Goal: Navigation & Orientation: Find specific page/section

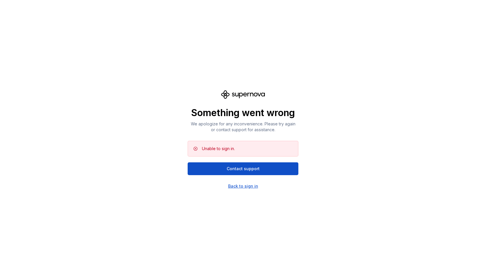
click at [241, 186] on div "Back to sign in" at bounding box center [243, 187] width 30 height 6
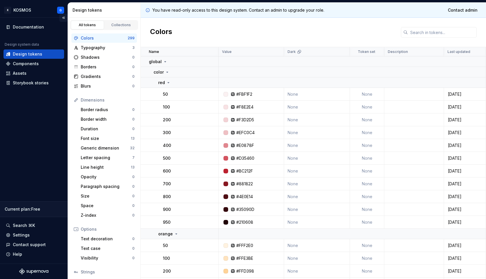
click at [64, 18] on button "Collapse sidebar" at bounding box center [63, 18] width 8 height 8
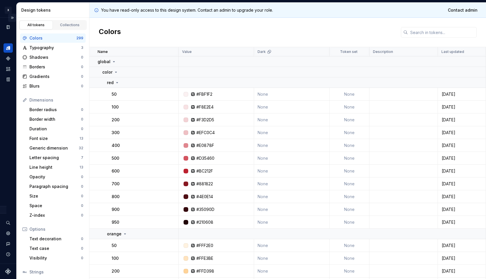
click at [13, 17] on button "Expand sidebar" at bounding box center [12, 18] width 8 height 8
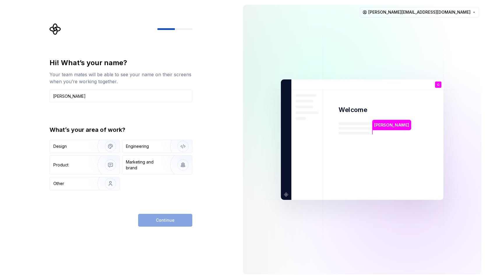
type input "[PERSON_NAME]"
click at [27, 102] on div "Hi! What’s your name? Your team mates will be able to see your name on their sc…" at bounding box center [119, 139] width 238 height 279
click at [93, 146] on img "button" at bounding box center [106, 146] width 37 height 39
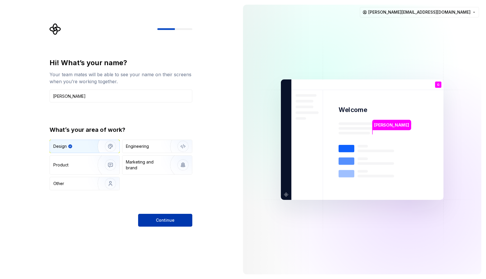
click at [163, 221] on span "Continue" at bounding box center [165, 221] width 19 height 6
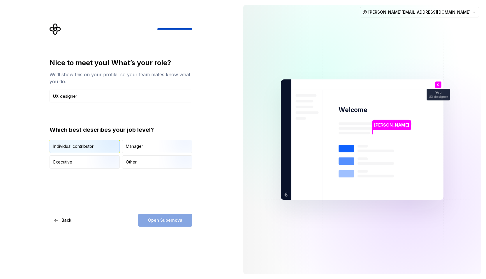
type input "UX designer"
click at [81, 144] on div "Individual contributor" at bounding box center [73, 147] width 40 height 6
click at [168, 223] on span "Open Supernova" at bounding box center [165, 221] width 34 height 6
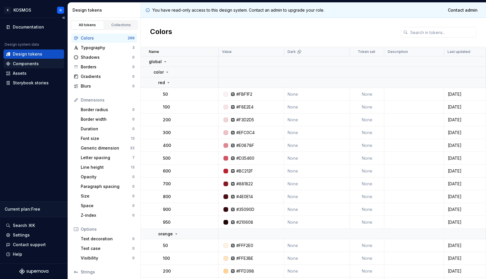
click at [22, 64] on div "Components" at bounding box center [26, 64] width 26 height 6
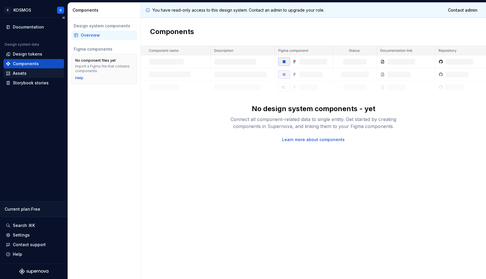
click at [22, 69] on div "Assets" at bounding box center [33, 73] width 61 height 9
click at [22, 72] on div "Assets" at bounding box center [20, 73] width 14 height 6
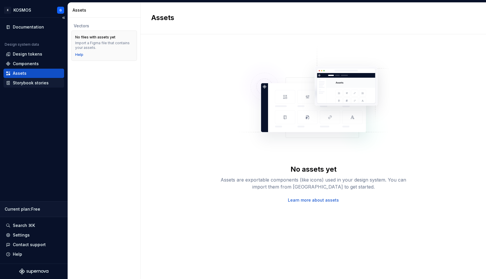
click at [32, 82] on div "Storybook stories" at bounding box center [31, 83] width 36 height 6
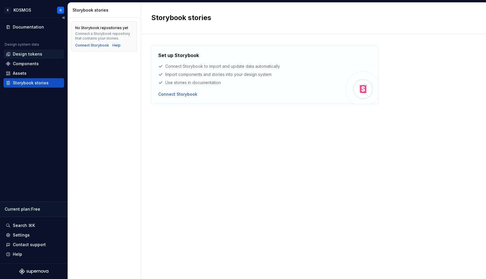
click at [29, 56] on div "Design tokens" at bounding box center [27, 54] width 29 height 6
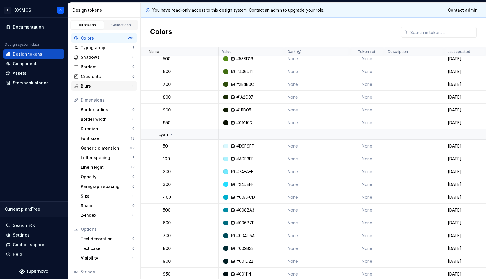
scroll to position [554, 0]
click at [169, 134] on div "cyan" at bounding box center [166, 134] width 16 height 6
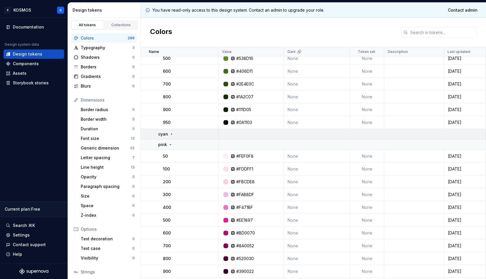
click at [169, 134] on icon at bounding box center [171, 134] width 5 height 5
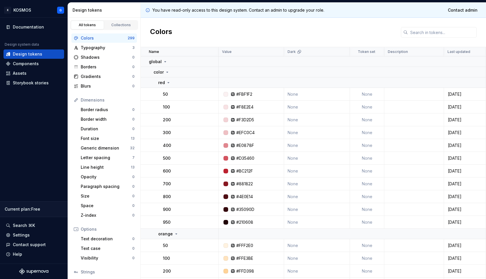
scroll to position [0, 0]
click at [20, 81] on div "Storybook stories" at bounding box center [31, 83] width 36 height 6
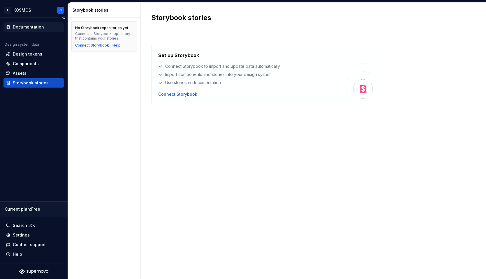
click at [29, 26] on div "Documentation" at bounding box center [28, 27] width 31 height 6
